Goal: Information Seeking & Learning: Learn about a topic

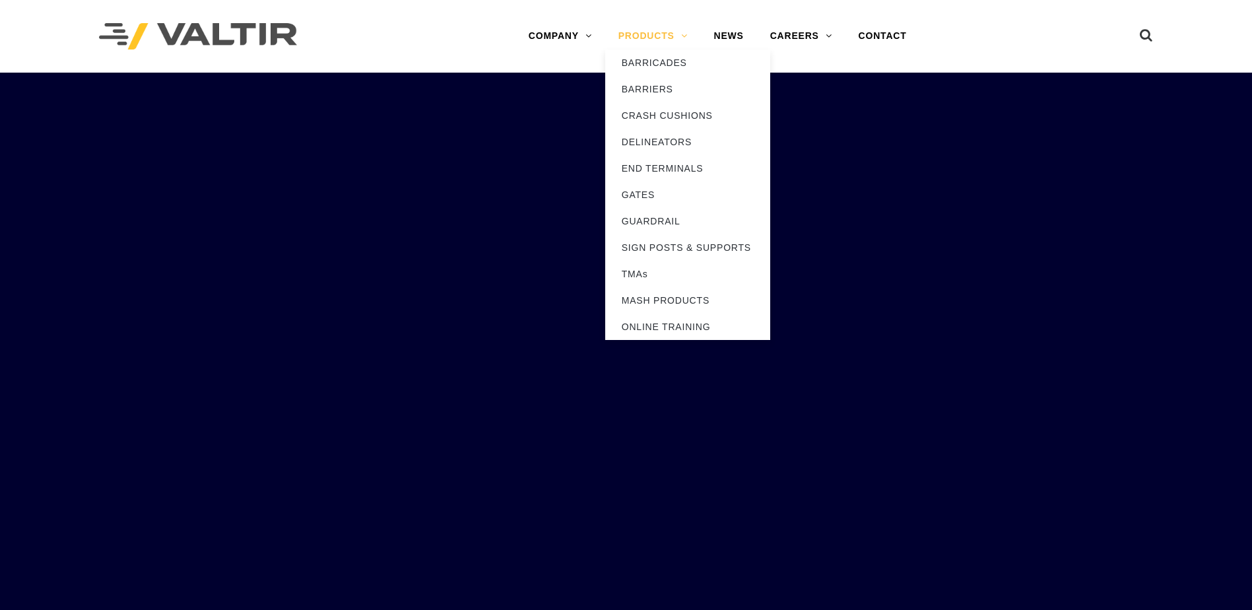
click at [647, 35] on link "PRODUCTS" at bounding box center [653, 36] width 96 height 26
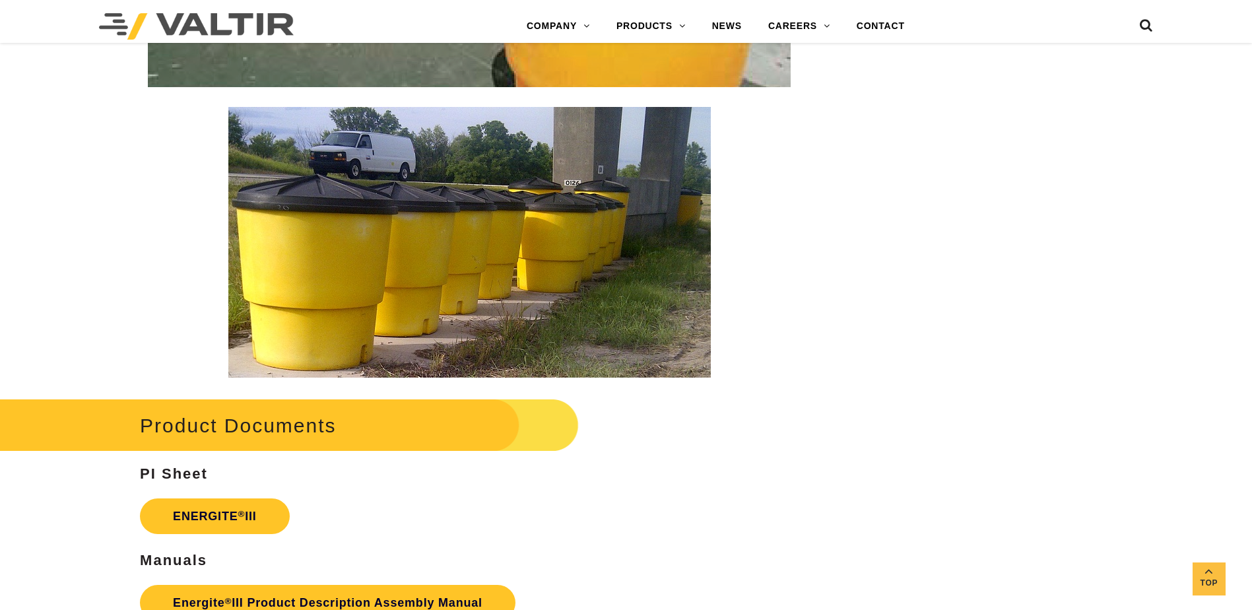
scroll to position [1980, 0]
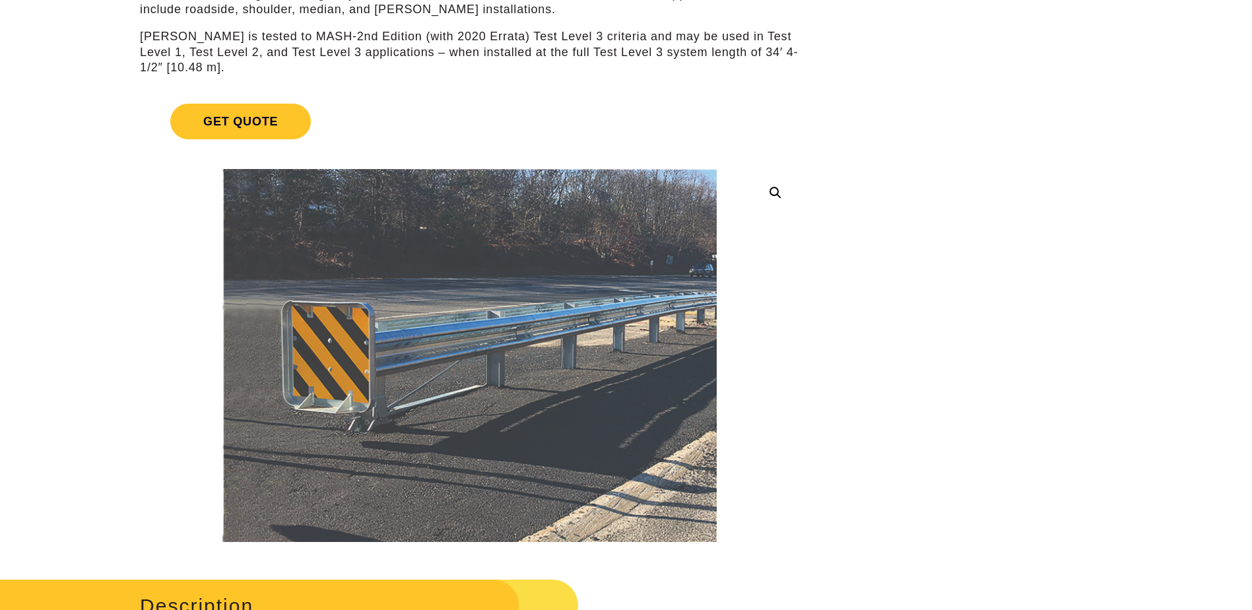
scroll to position [264, 0]
